Goal: Information Seeking & Learning: Check status

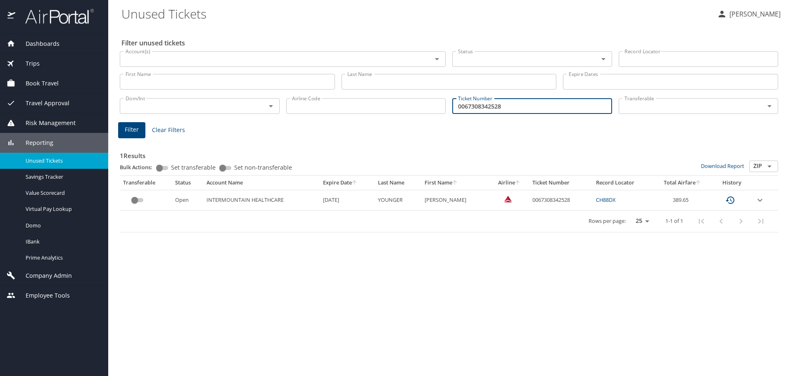
drag, startPoint x: 510, startPoint y: 108, endPoint x: 76, endPoint y: 130, distance: 433.9
click at [126, 124] on div "Filter unused tickets Account(s) Account(s) Status Status Record Locator Record…" at bounding box center [450, 201] width 658 height 350
paste input "00672374845170"
type input "0067237484517"
click at [128, 129] on span "Filter" at bounding box center [132, 130] width 14 height 10
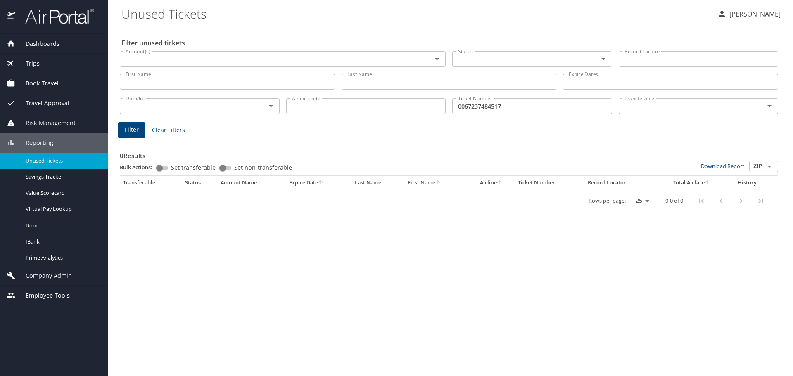
click at [43, 57] on div "Trips" at bounding box center [54, 64] width 108 height 20
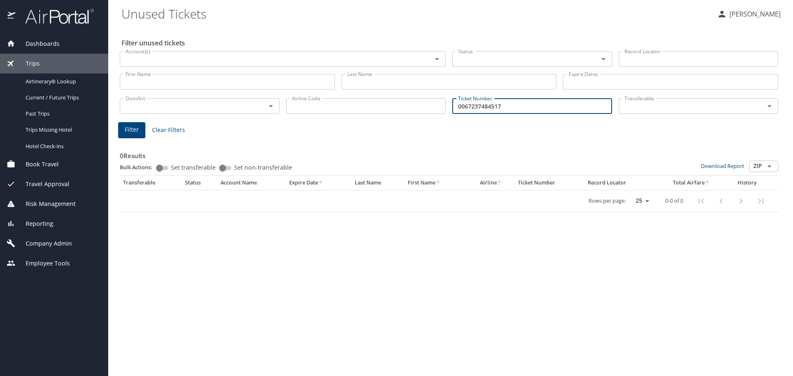
drag, startPoint x: 513, startPoint y: 106, endPoint x: 304, endPoint y: 102, distance: 209.0
click at [304, 102] on div "Dom/Int Dom/Int Airline Code Airline Code Ticket Number 0067237484517 Ticket Nu…" at bounding box center [448, 105] width 665 height 27
click at [56, 80] on span "Airtinerary® Lookup" at bounding box center [62, 82] width 73 height 8
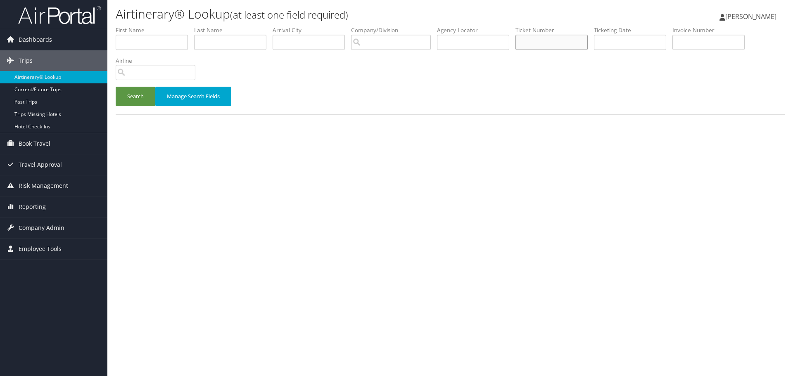
click at [543, 41] on input "text" at bounding box center [551, 42] width 72 height 15
paste input "00672374845170"
drag, startPoint x: 124, startPoint y: 95, endPoint x: 136, endPoint y: 90, distance: 13.6
click at [124, 94] on button "Search" at bounding box center [136, 96] width 40 height 19
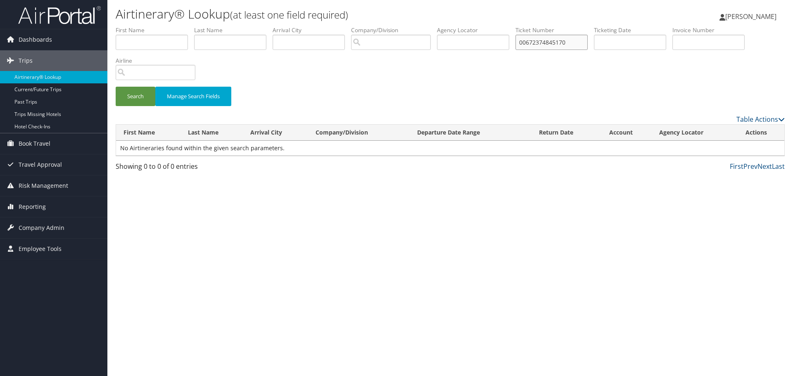
drag, startPoint x: 573, startPoint y: 42, endPoint x: 568, endPoint y: 43, distance: 5.1
click at [568, 43] on input "00672374845170" at bounding box center [551, 42] width 72 height 15
type input "0067237484517"
click at [130, 100] on button "Search" at bounding box center [136, 96] width 40 height 19
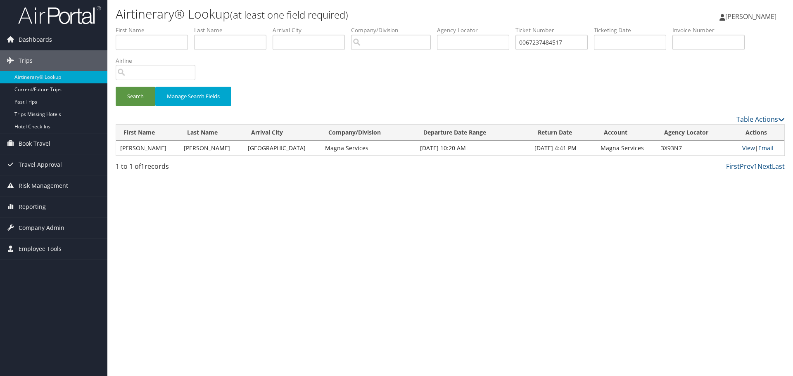
click at [745, 148] on link "View" at bounding box center [748, 148] width 13 height 8
